Goal: Navigation & Orientation: Find specific page/section

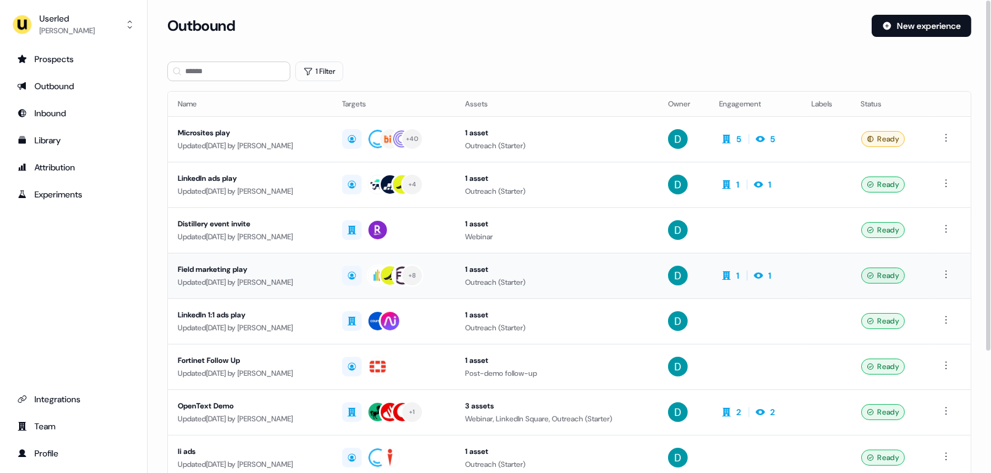
click at [272, 279] on div "Updated [DATE] by [PERSON_NAME]" at bounding box center [250, 282] width 145 height 12
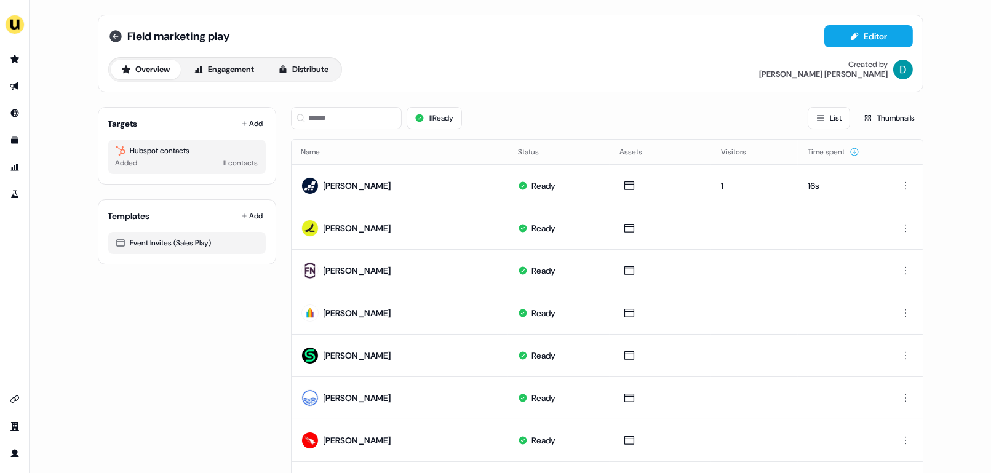
click at [109, 33] on icon at bounding box center [115, 36] width 12 height 12
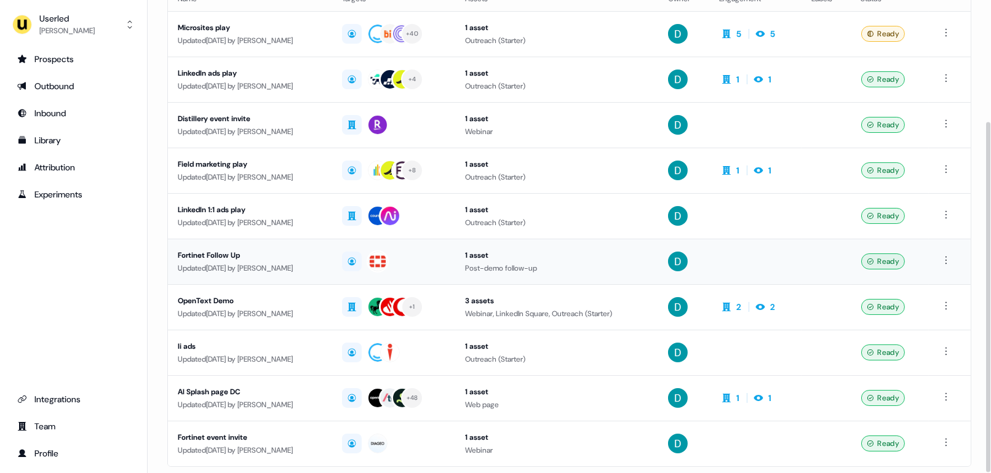
scroll to position [164, 0]
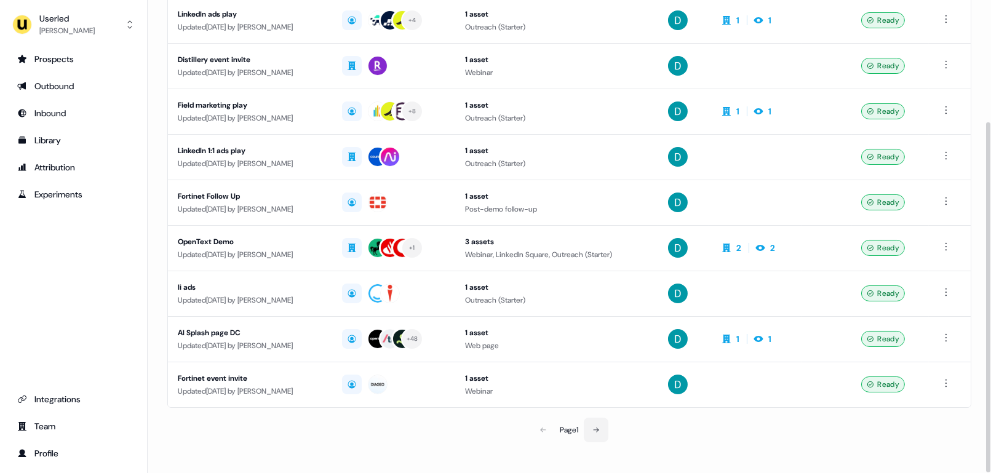
click at [590, 426] on button at bounding box center [596, 430] width 25 height 25
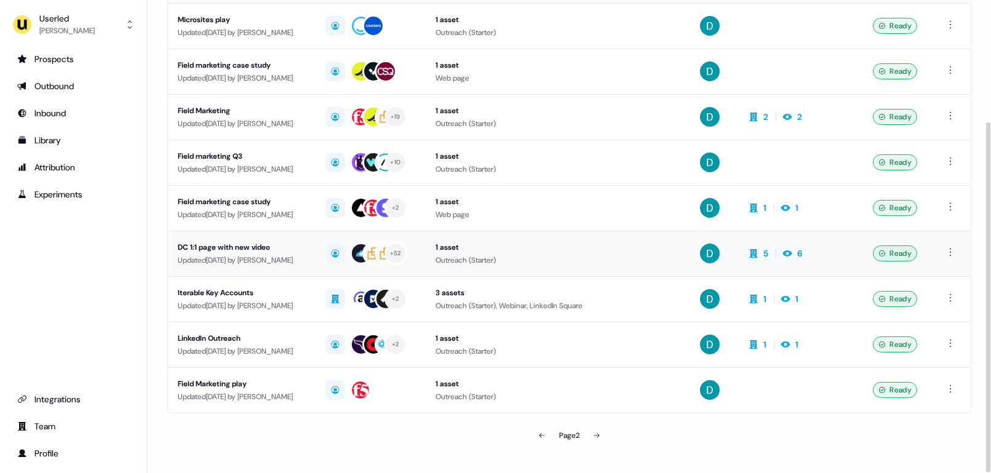
scroll to position [164, 0]
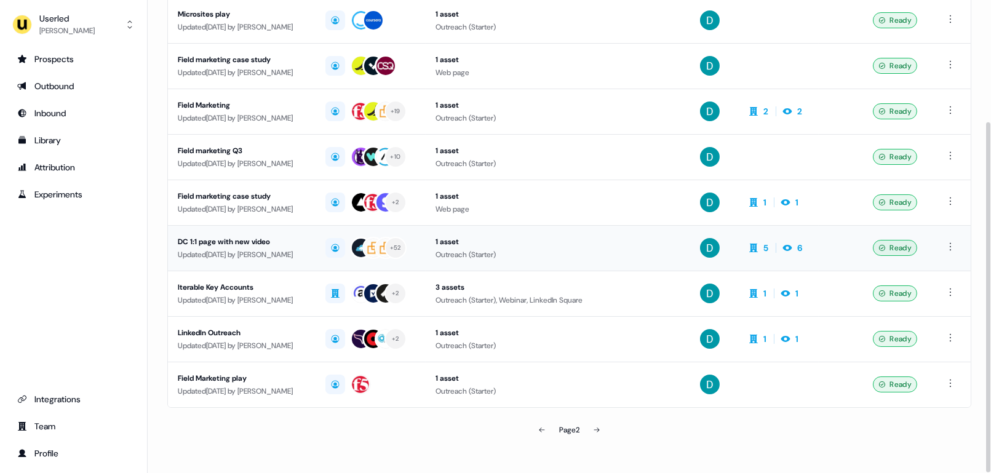
click at [296, 255] on div "Updated [DATE] by [PERSON_NAME]" at bounding box center [242, 254] width 128 height 12
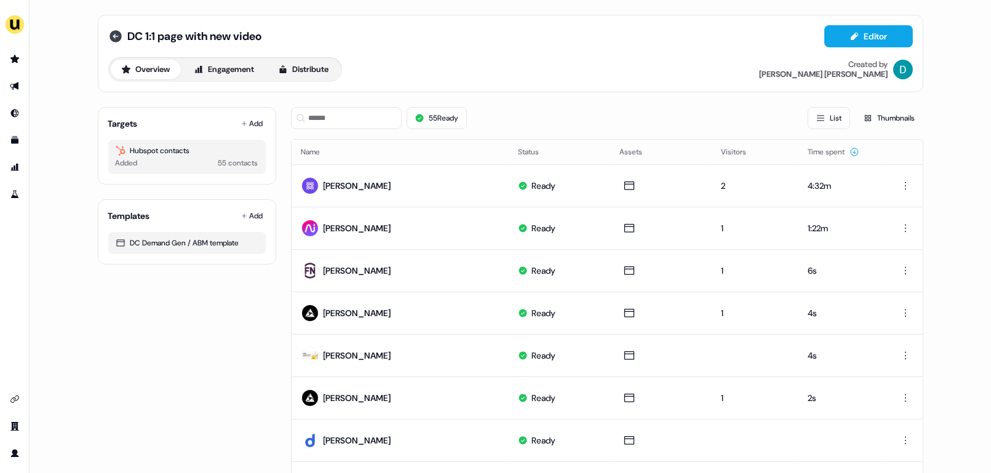
click at [111, 38] on icon at bounding box center [115, 36] width 12 height 12
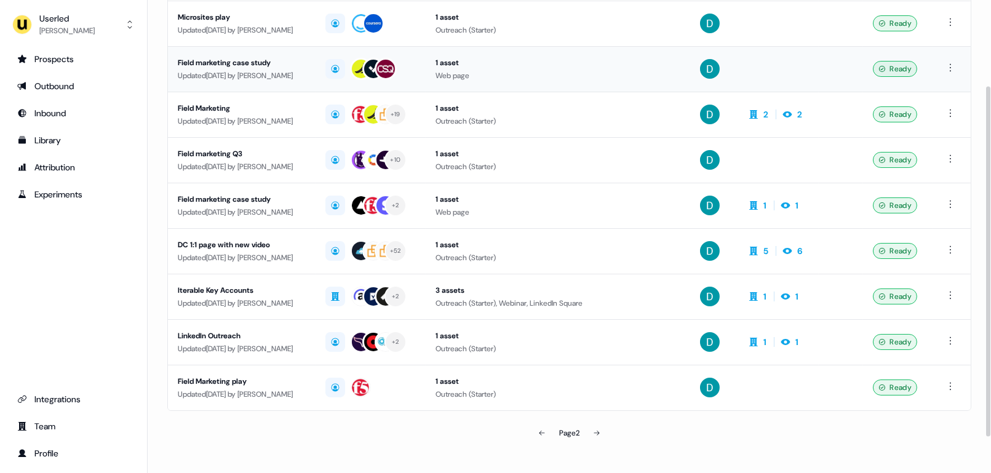
scroll to position [164, 0]
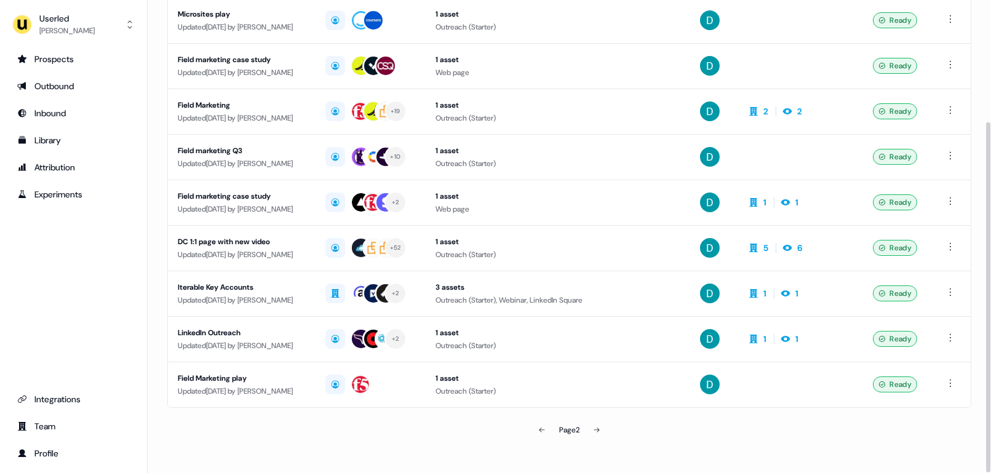
click at [599, 429] on icon at bounding box center [596, 429] width 7 height 7
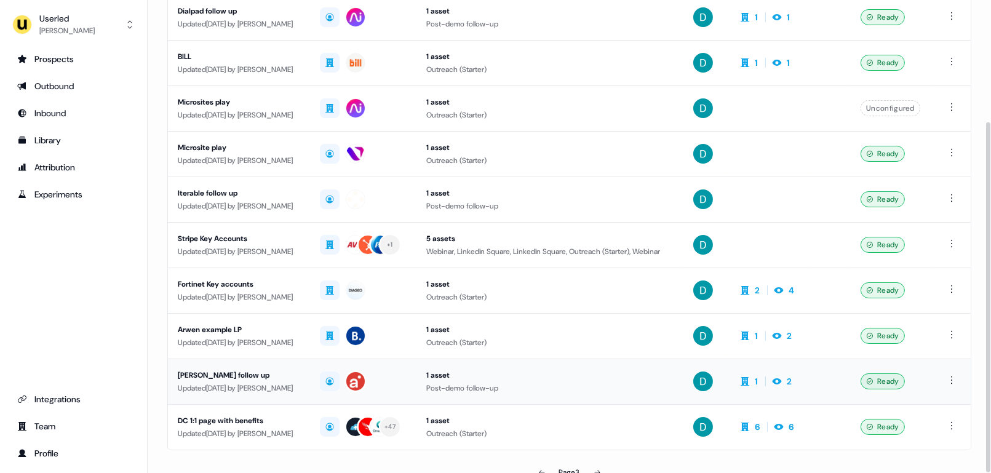
scroll to position [164, 0]
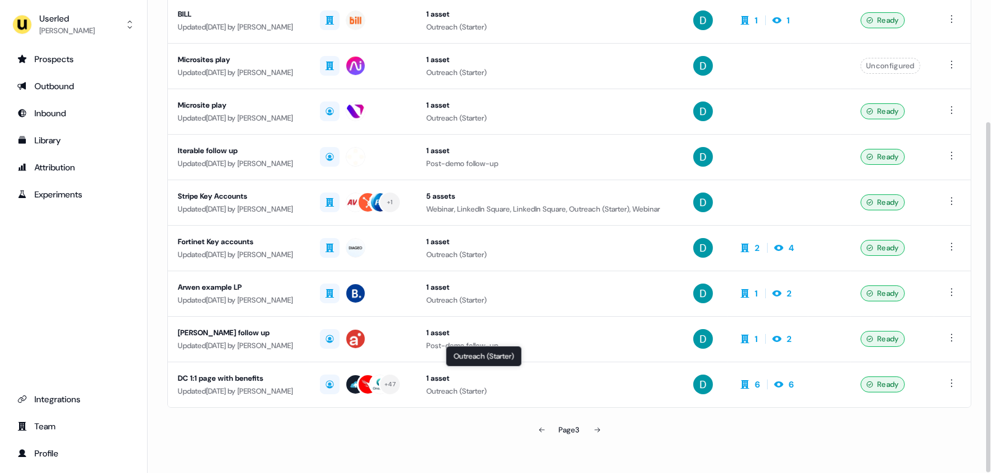
click at [597, 421] on button at bounding box center [597, 430] width 25 height 25
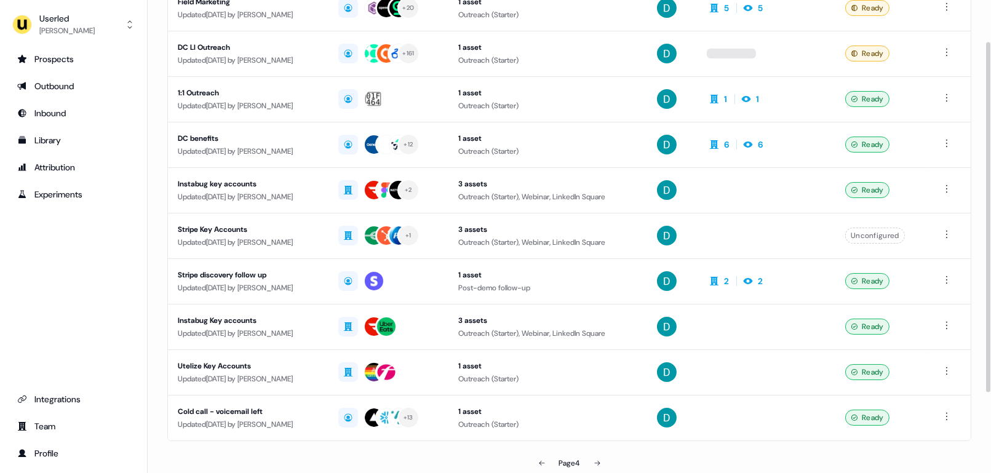
scroll to position [55, 0]
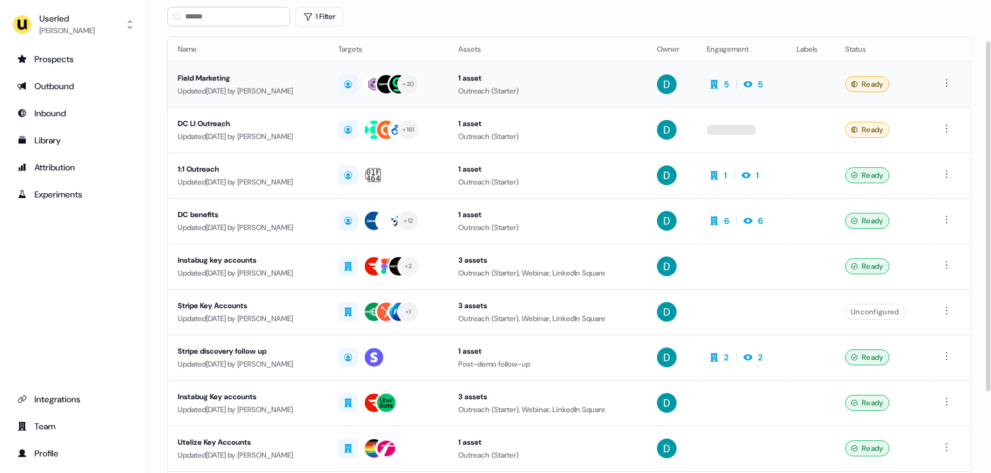
click at [231, 88] on div "Updated [DATE] by [PERSON_NAME]" at bounding box center [248, 91] width 141 height 12
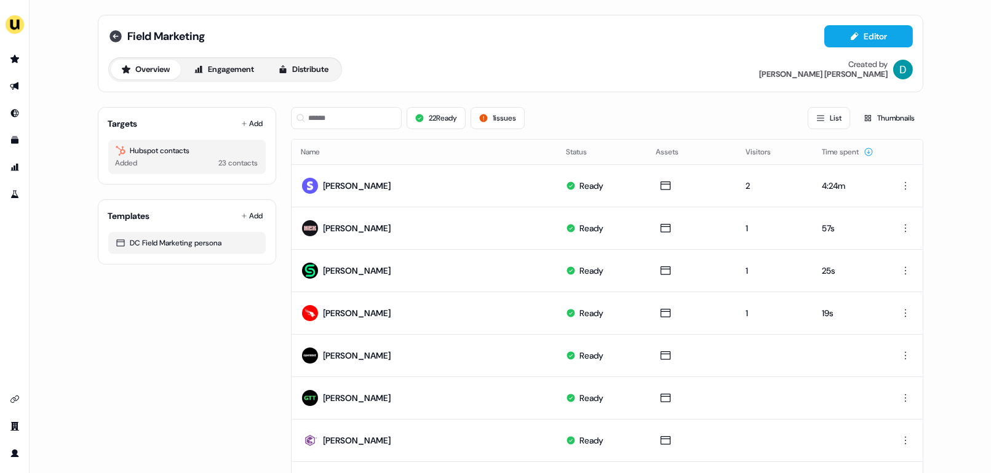
click at [113, 34] on icon at bounding box center [115, 36] width 12 height 12
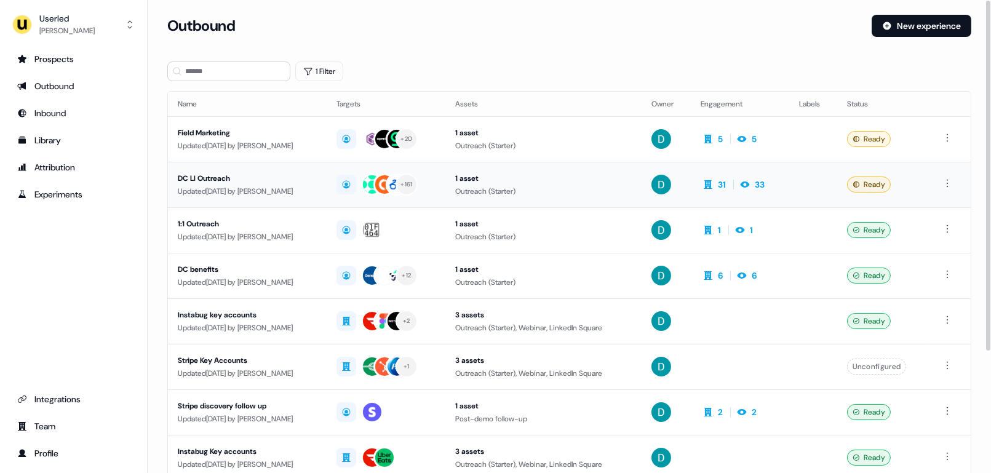
click at [275, 169] on td "DC LI Outreach Updated [DATE] by [PERSON_NAME]" at bounding box center [247, 185] width 159 height 46
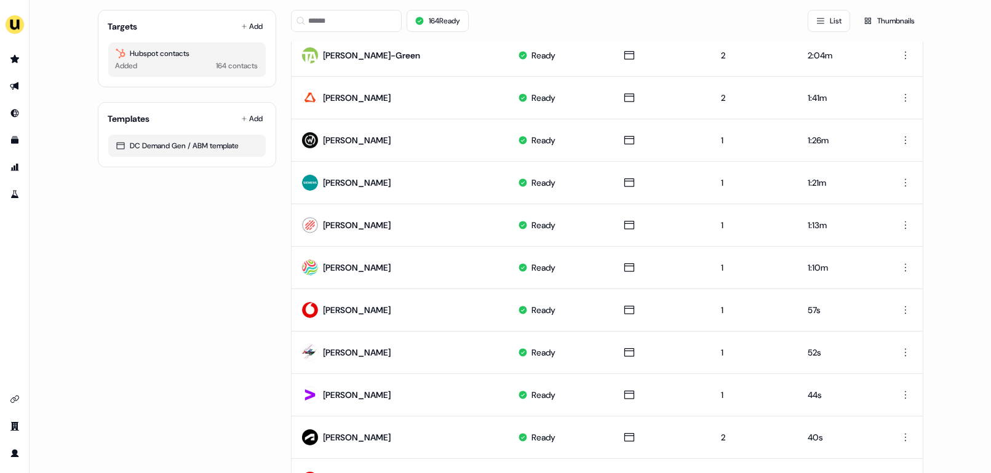
scroll to position [387, 0]
